Goal: Task Accomplishment & Management: Use online tool/utility

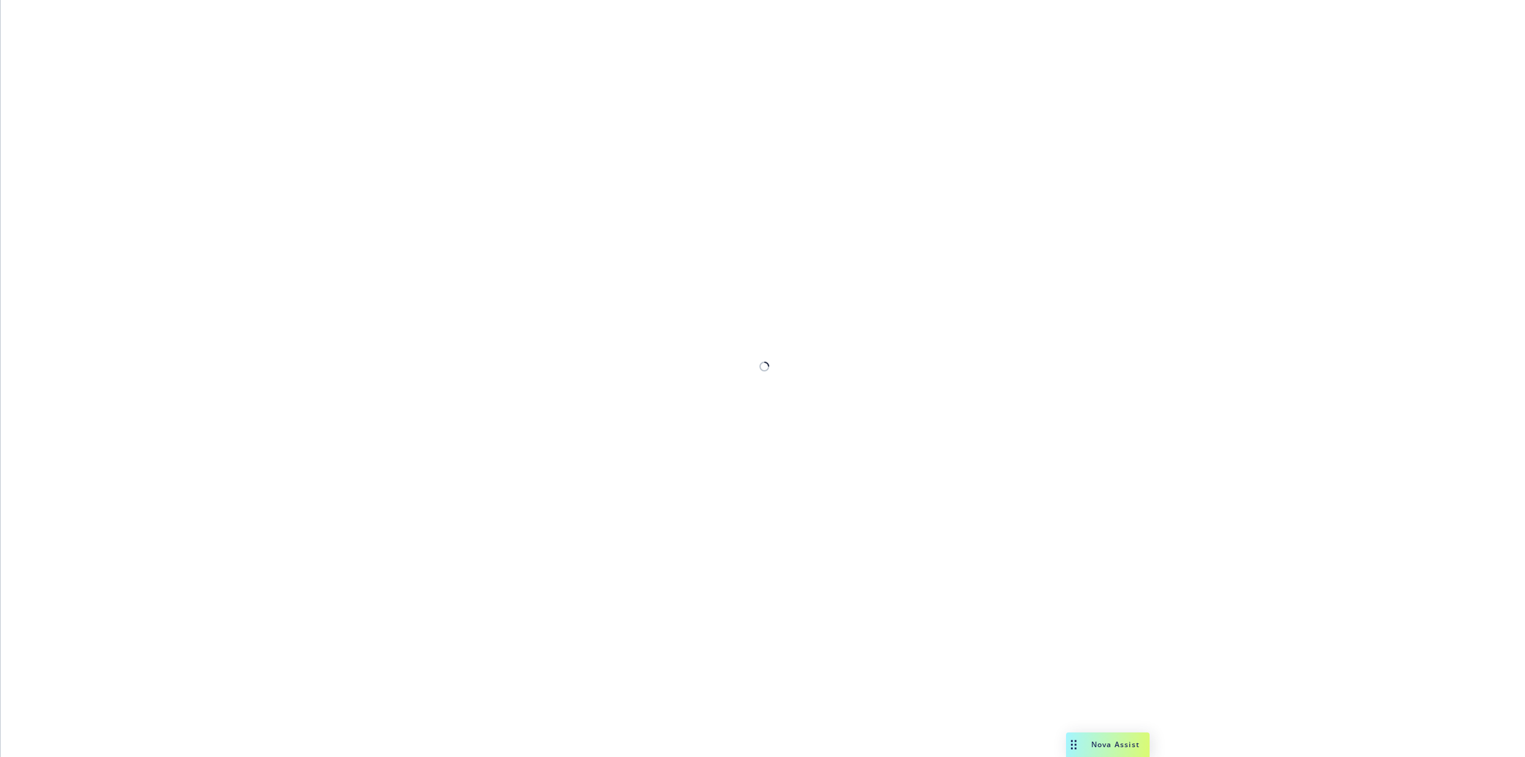
click at [279, 247] on div at bounding box center [763, 378] width 1524 height 757
click at [131, 100] on div at bounding box center [763, 378] width 1524 height 757
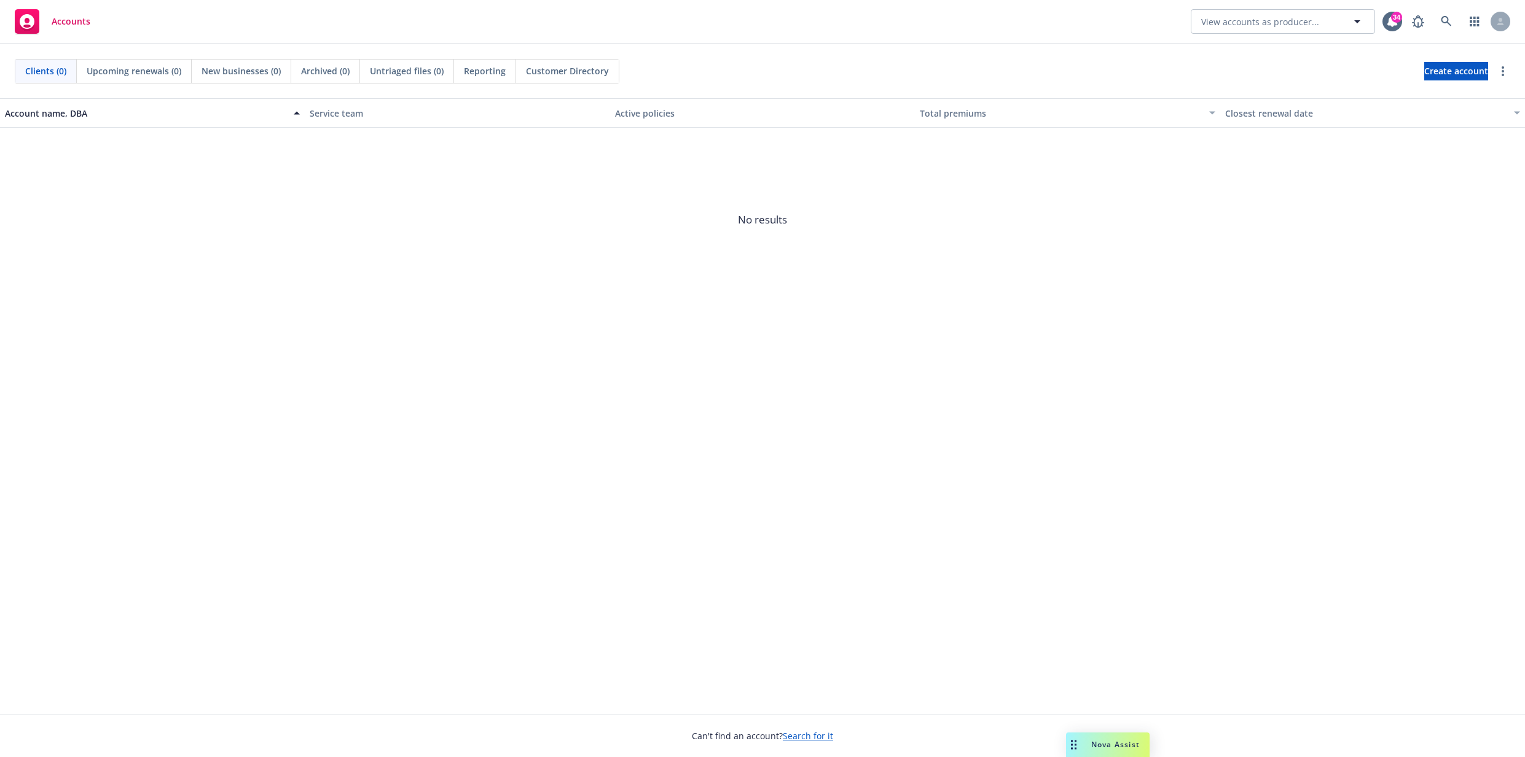
click at [592, 230] on span "No results" at bounding box center [762, 220] width 1525 height 184
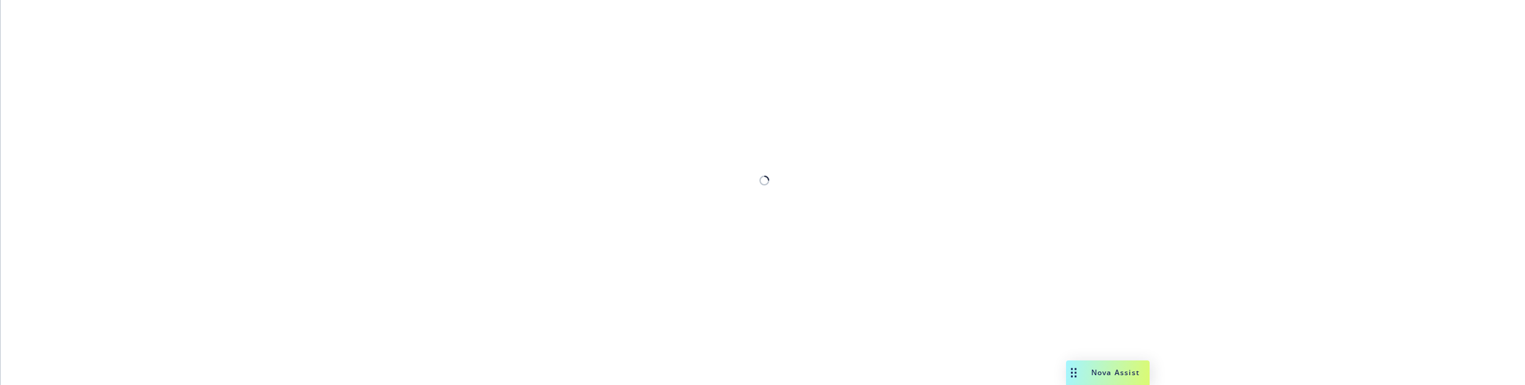
click at [429, 223] on div at bounding box center [763, 192] width 1524 height 385
click at [506, 187] on div at bounding box center [763, 192] width 1524 height 385
click at [230, 272] on div at bounding box center [763, 192] width 1524 height 385
click at [565, 141] on div at bounding box center [763, 192] width 1524 height 385
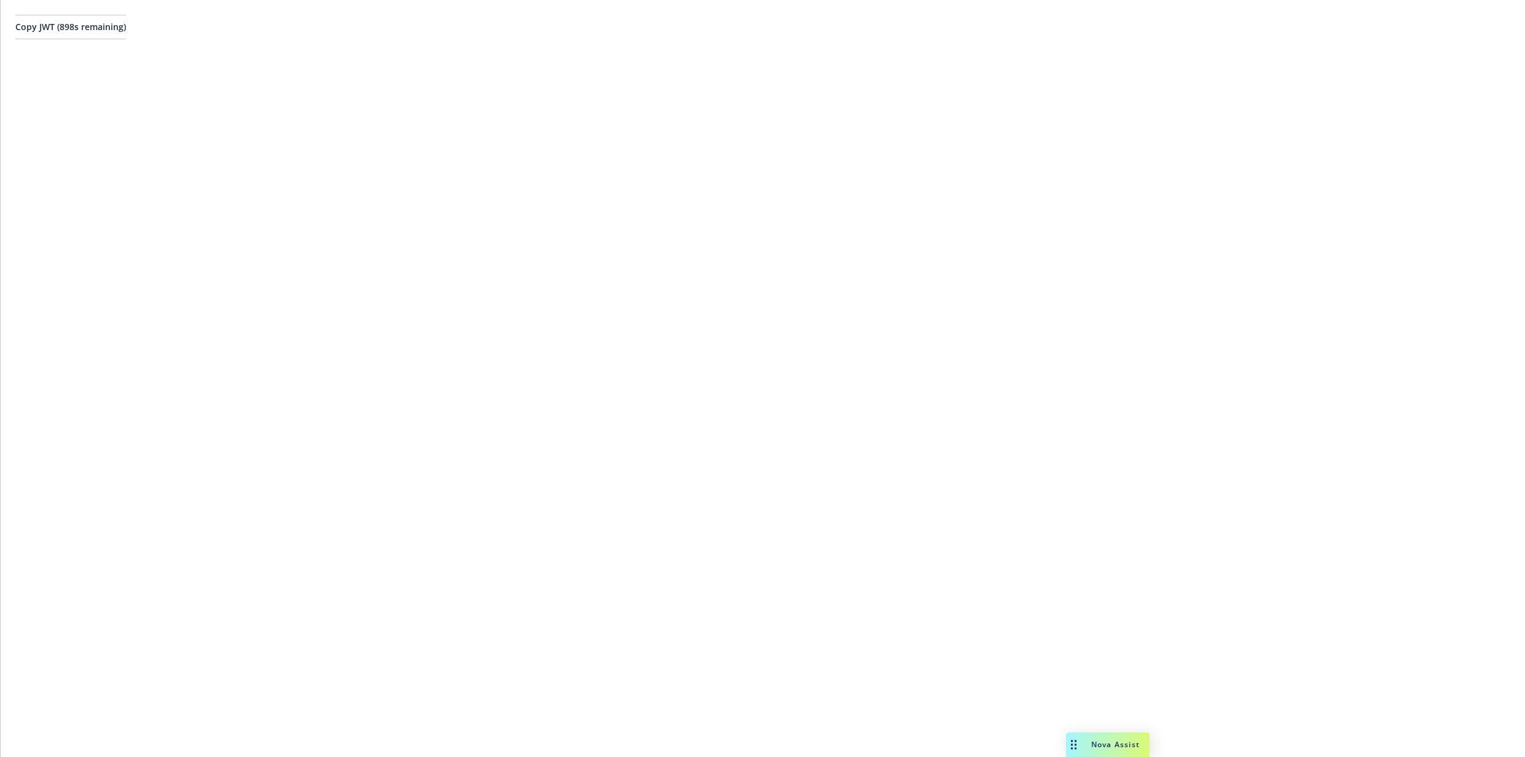
click at [236, 157] on div "Copy JWT ( 898 s remaining)" at bounding box center [763, 378] width 1524 height 757
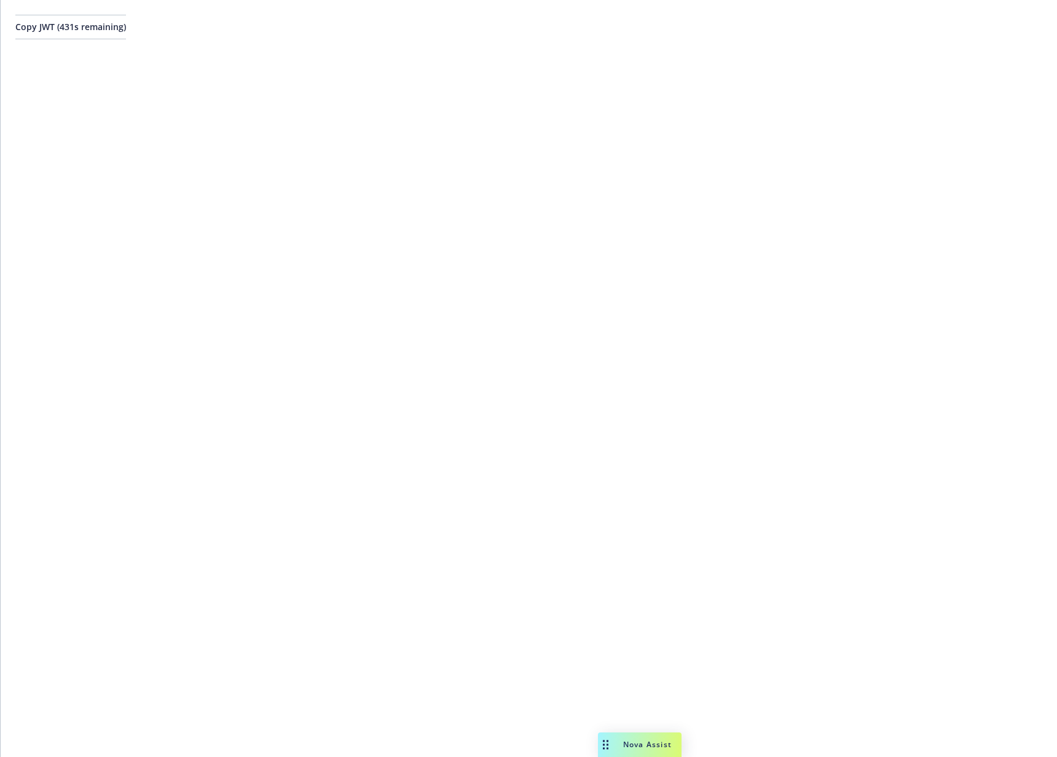
click at [549, 434] on div "Copy JWT ( 431 s remaining)" at bounding box center [529, 378] width 1056 height 757
